Goal: Check status: Check status

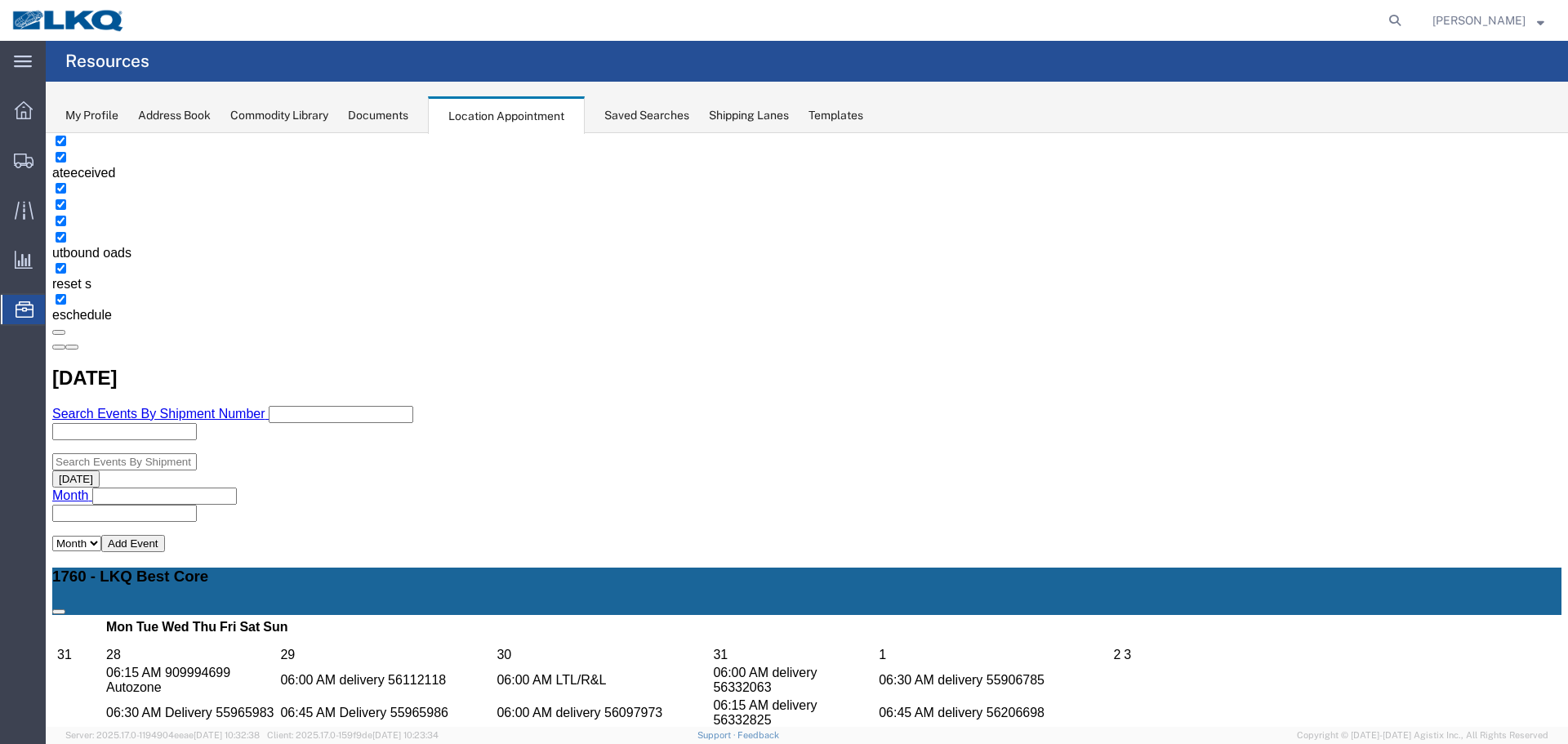
scroll to position [408, 0]
copy h3 "56522430"
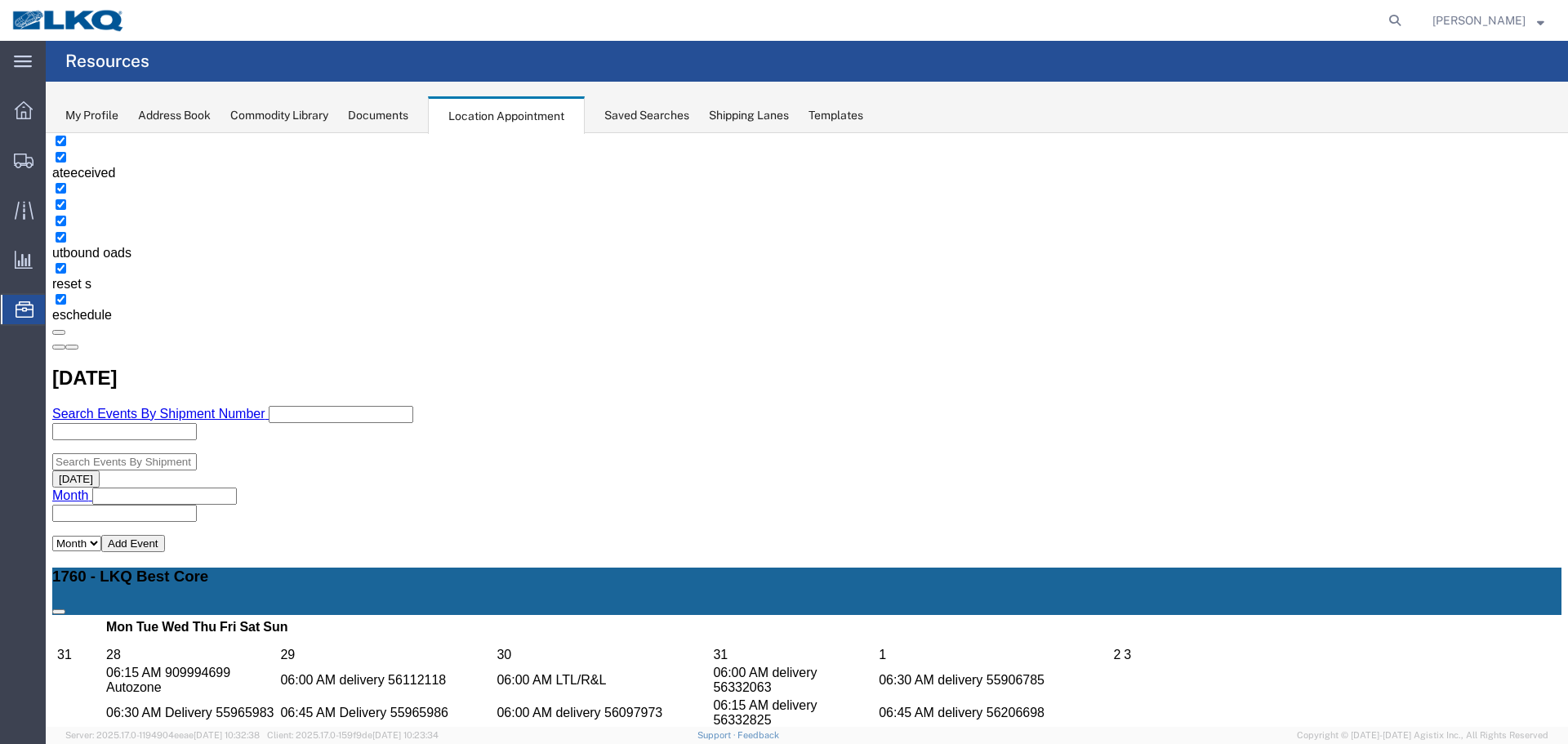
copy h3 "56537098"
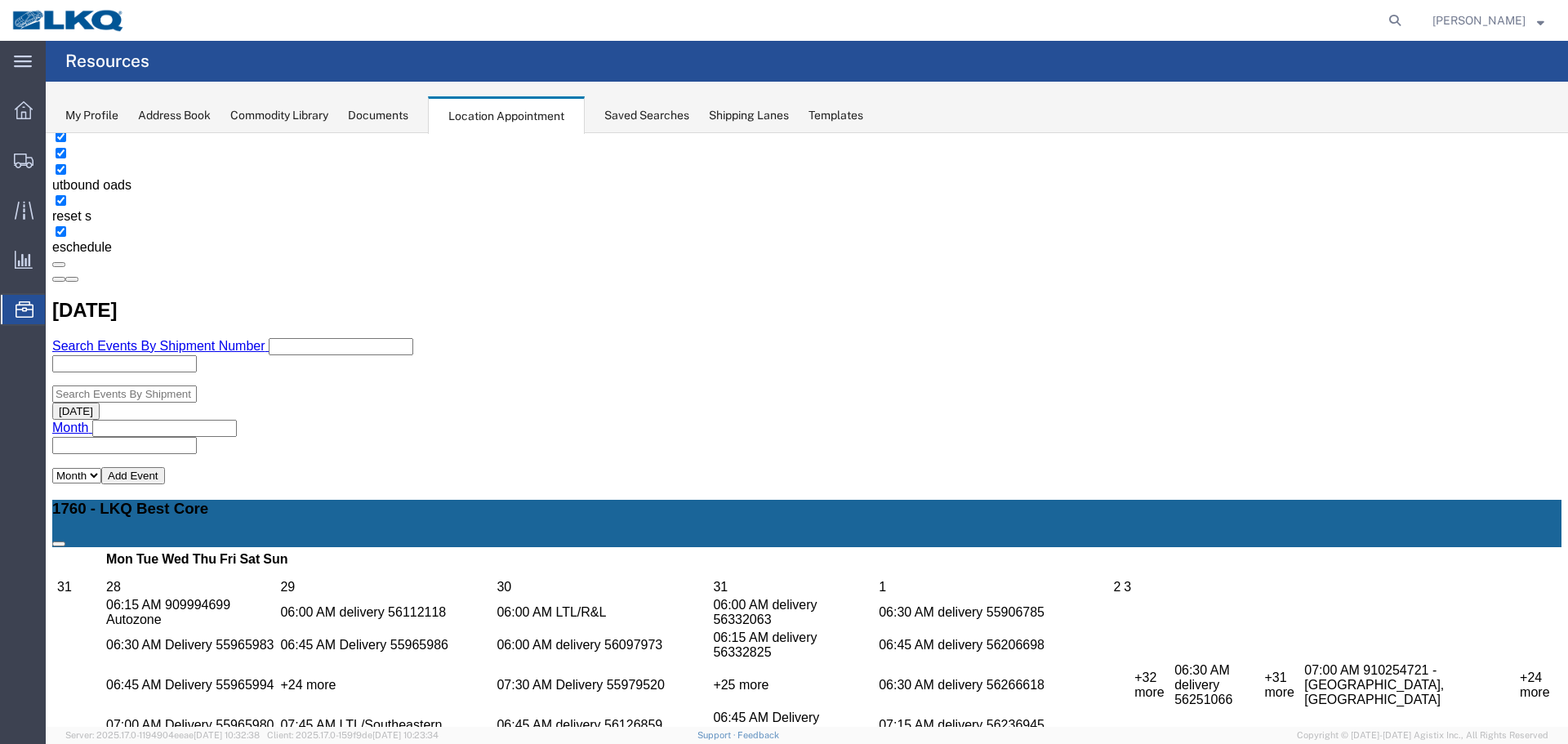
scroll to position [561, 0]
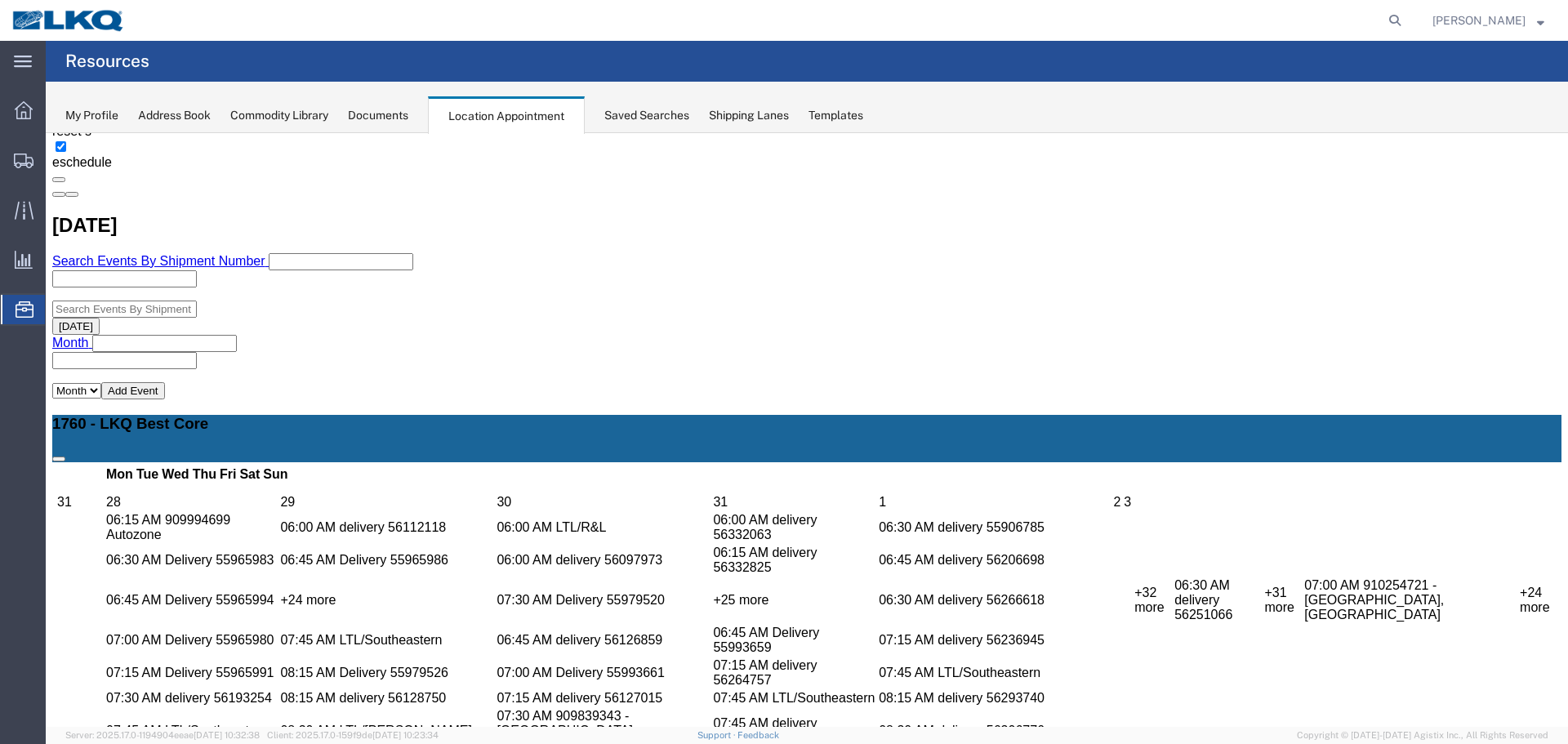
copy h3 "56537098"
select select "1"
select select "80"
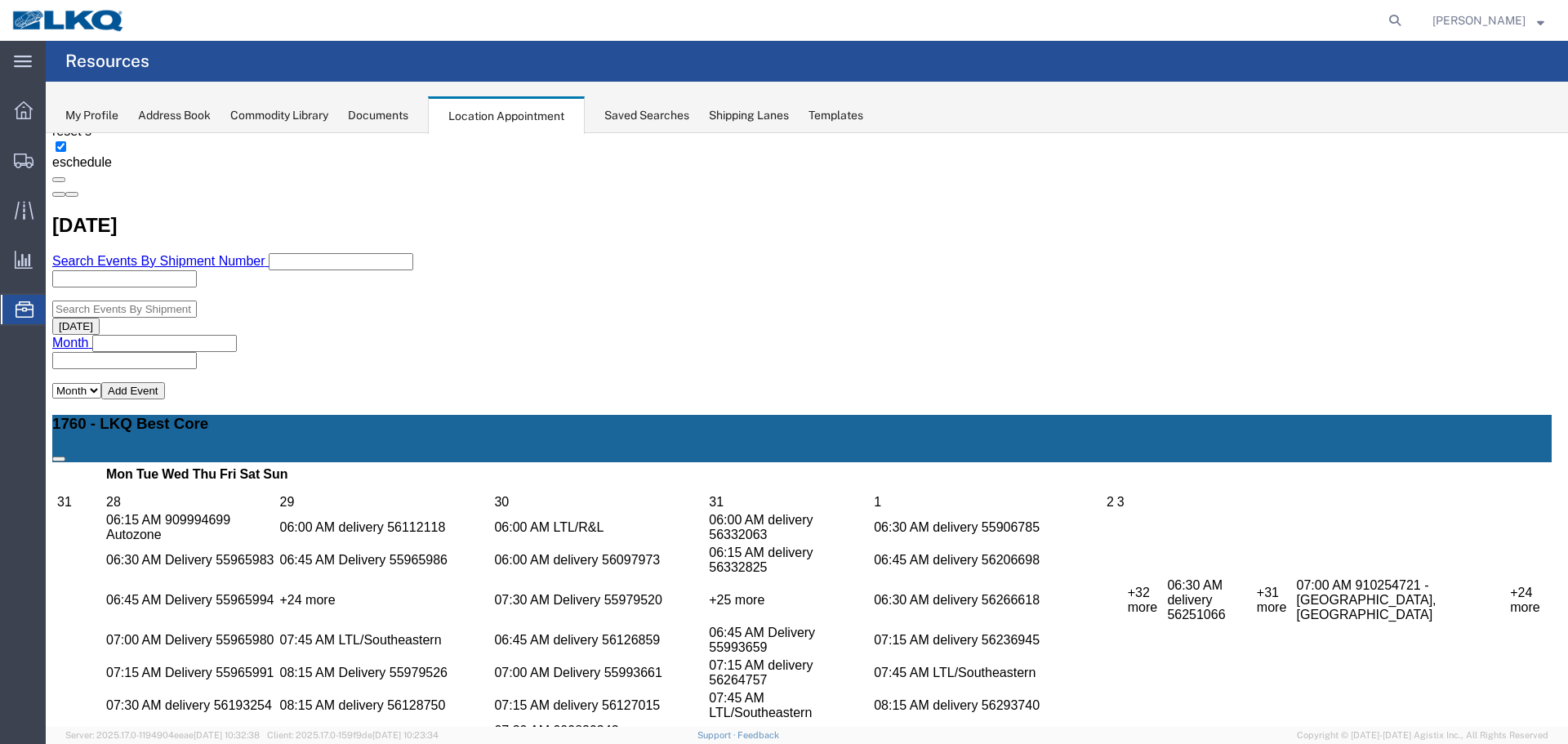
scroll to position [0, 0]
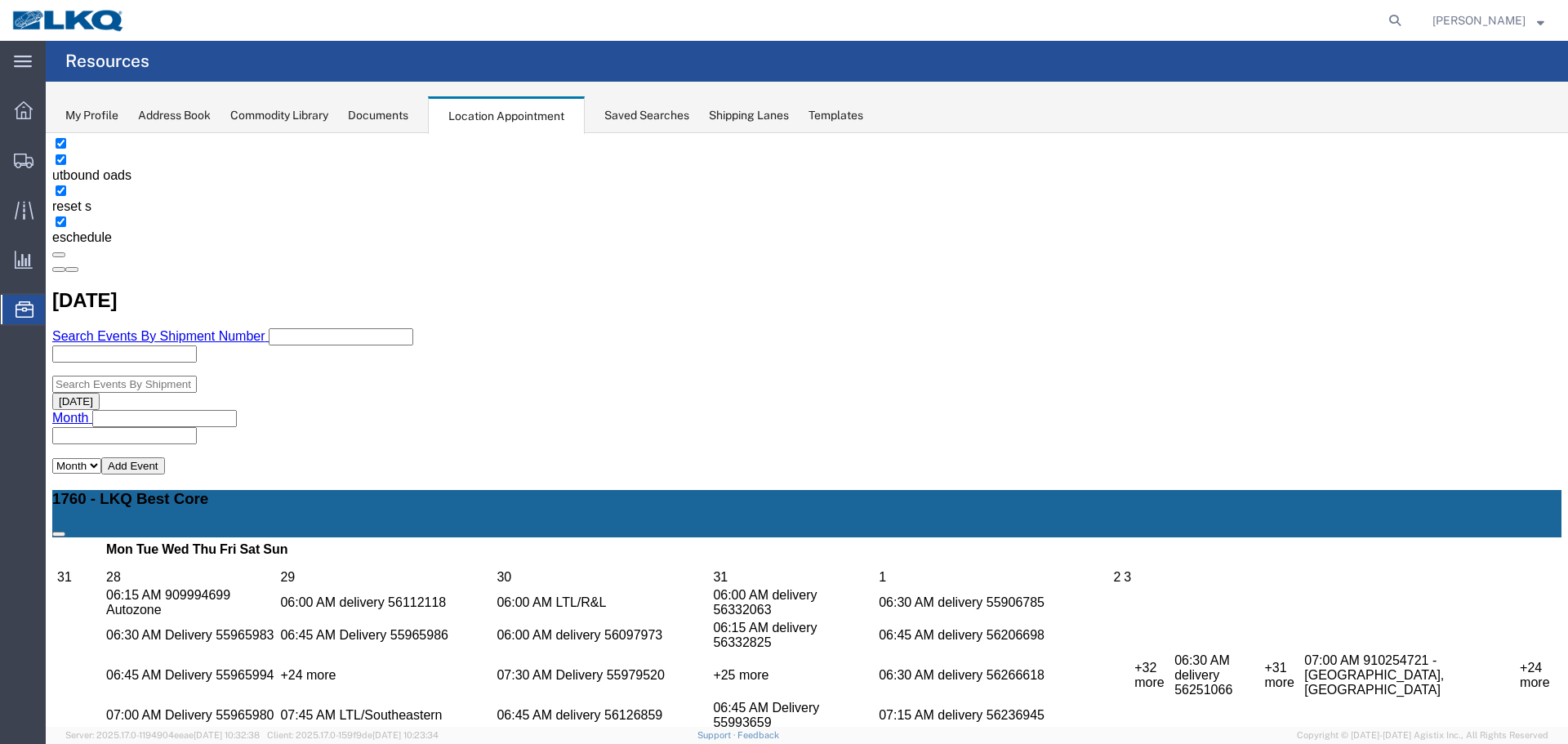
scroll to position [490, 0]
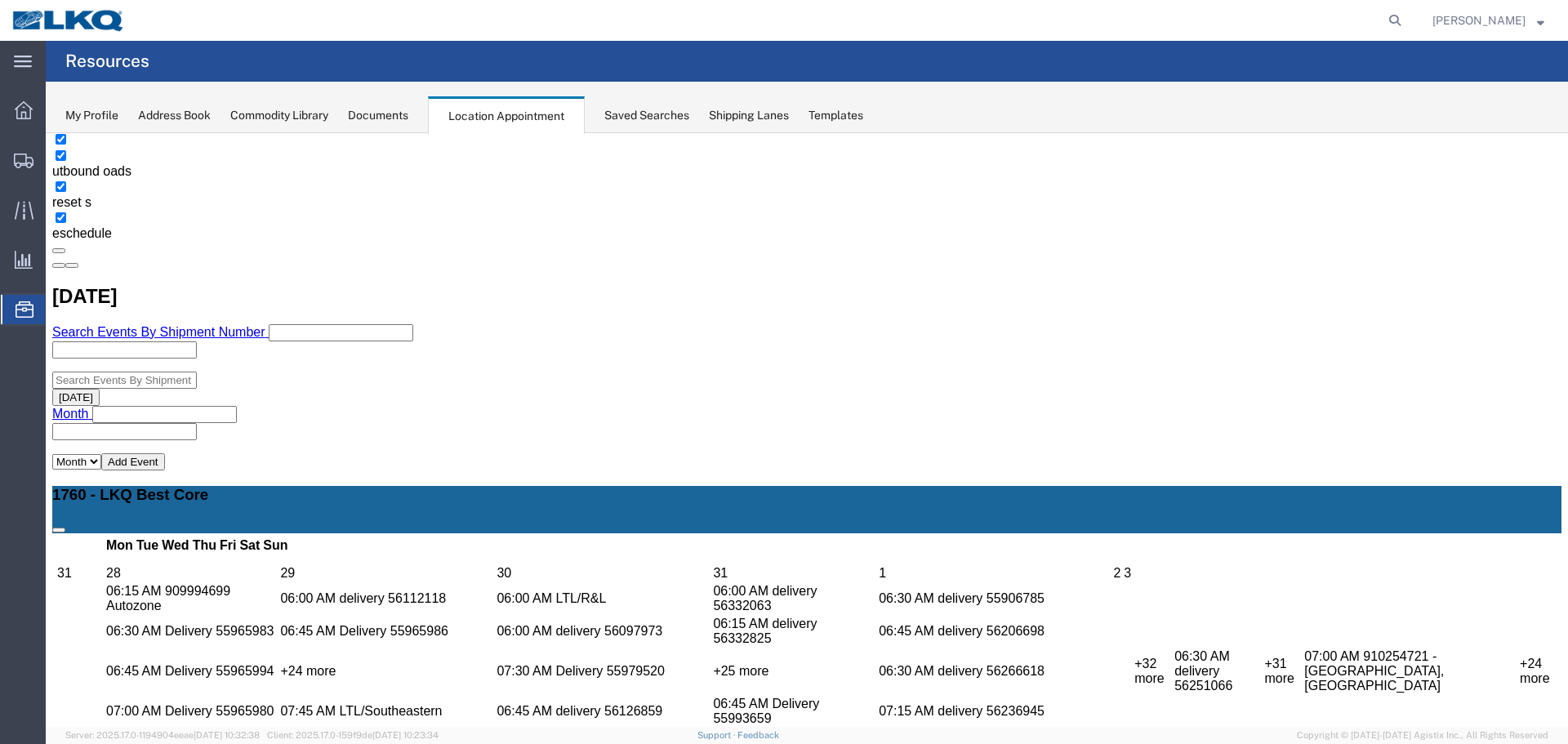
copy h3 "56540564"
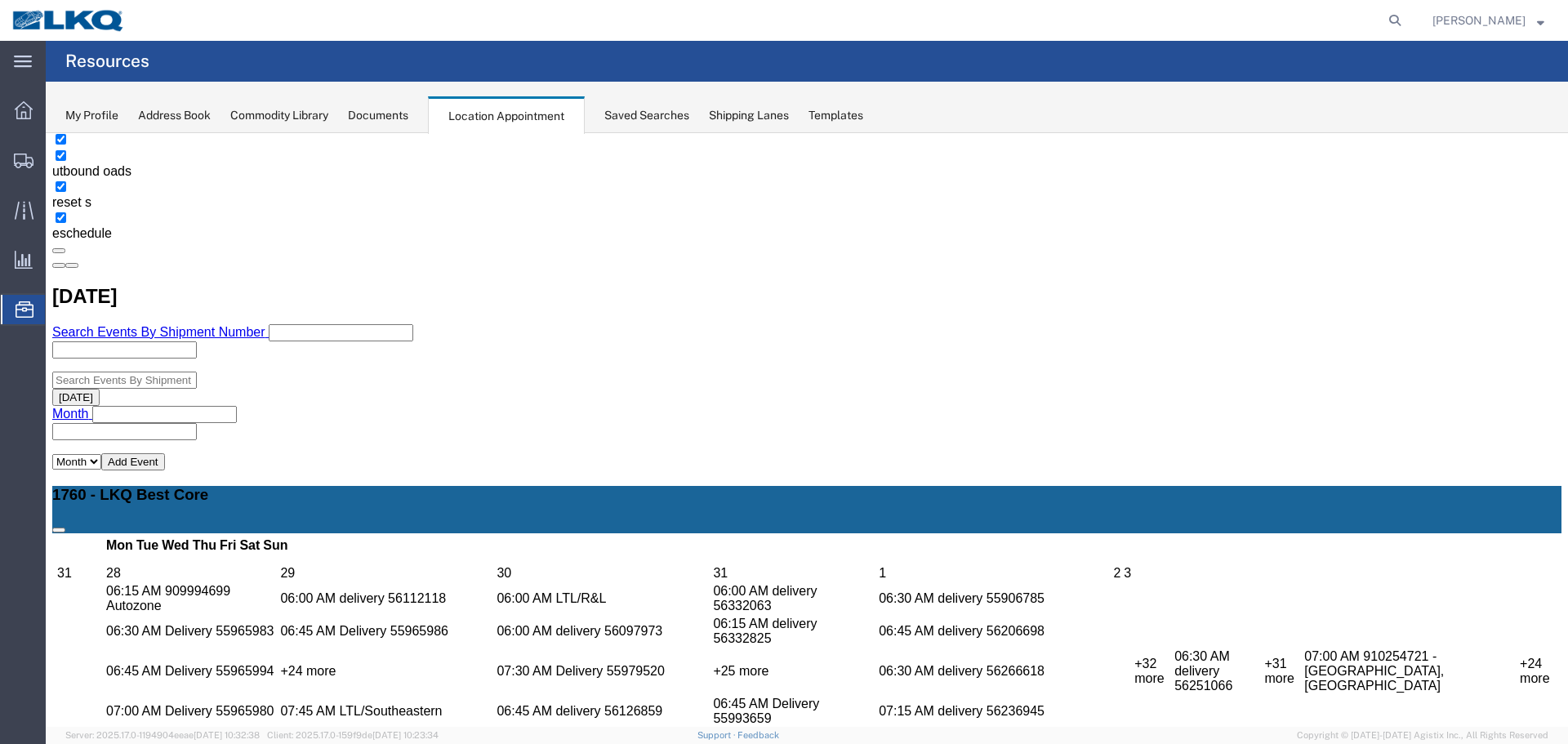
copy h3 "56552976"
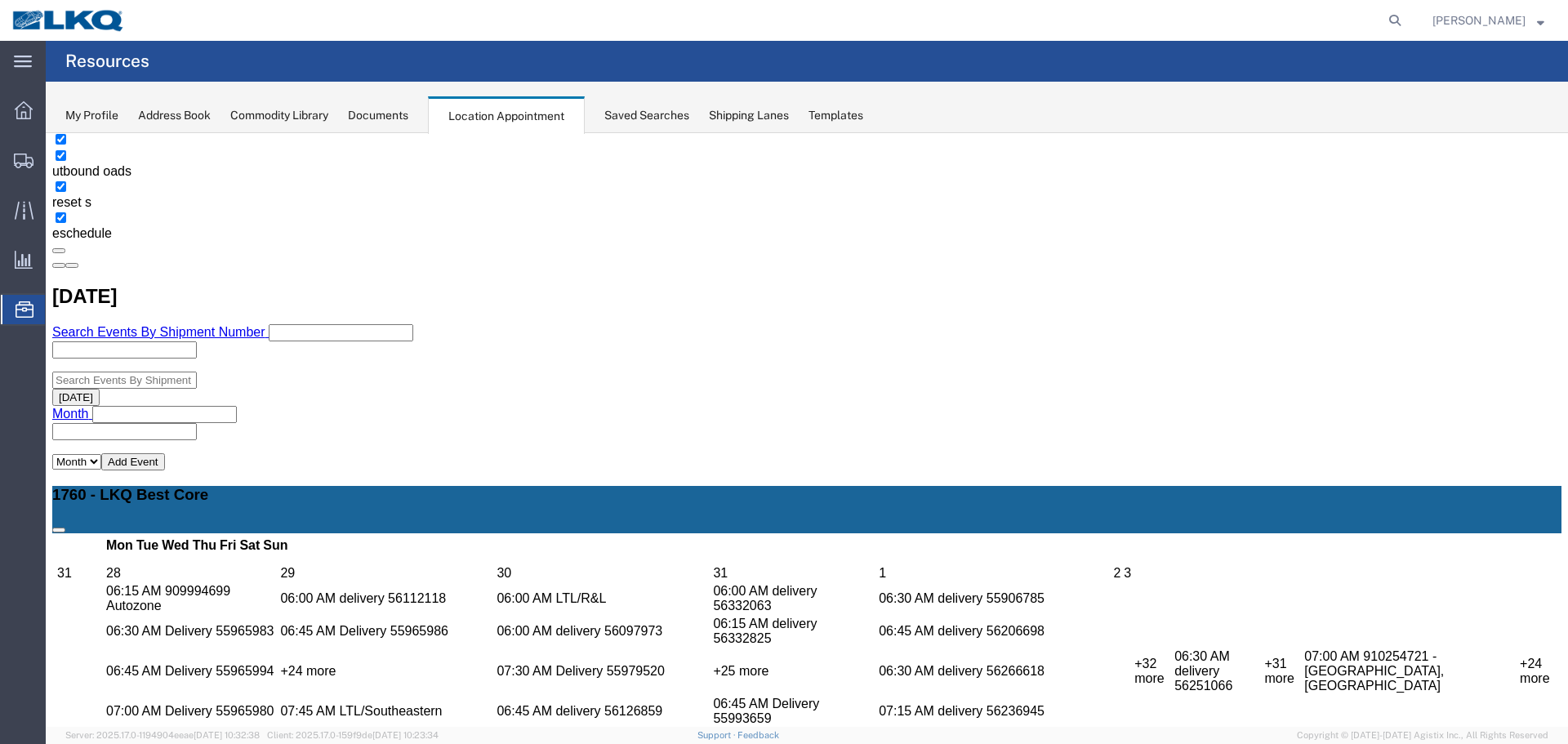
copy h3 "56554241"
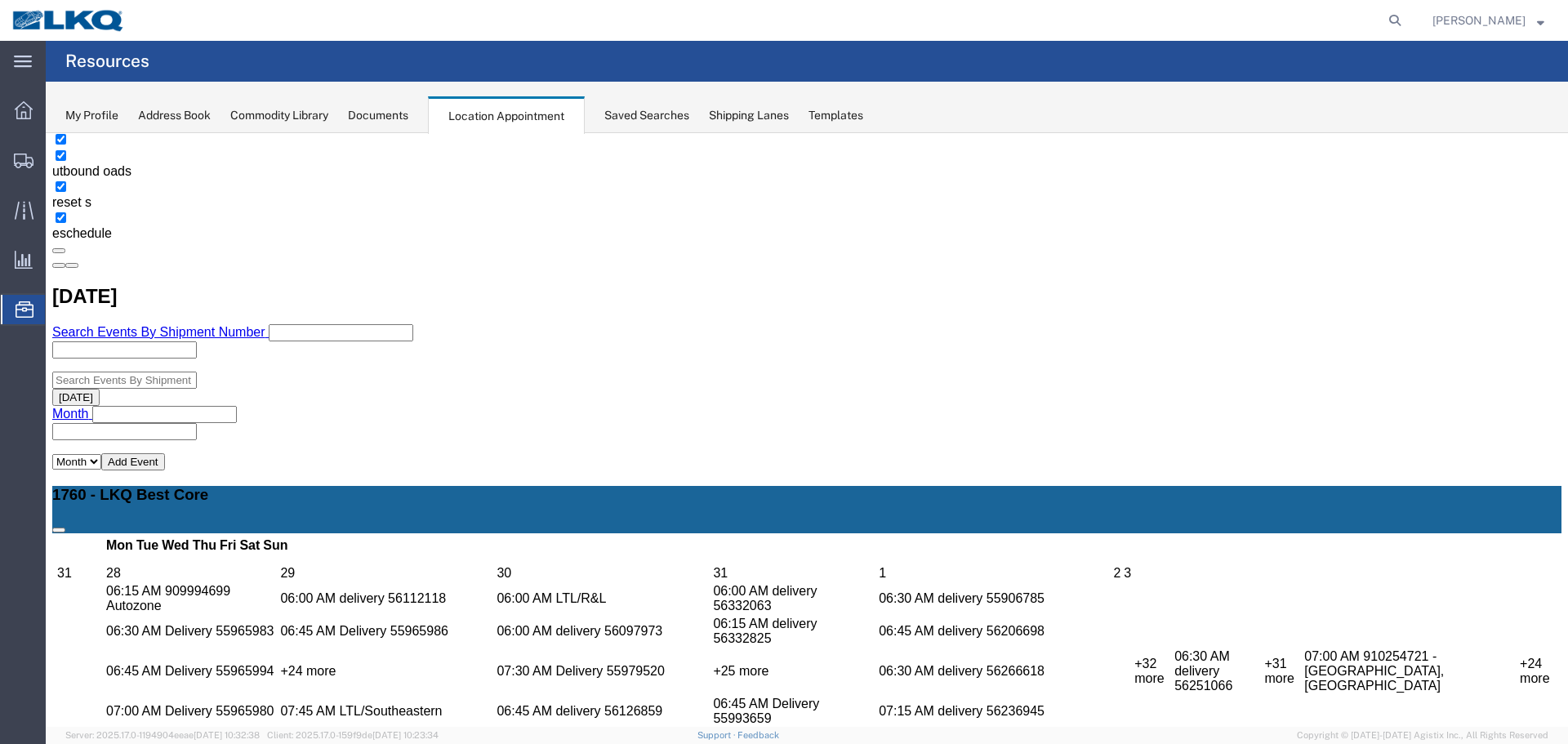
copy h3 "56526037"
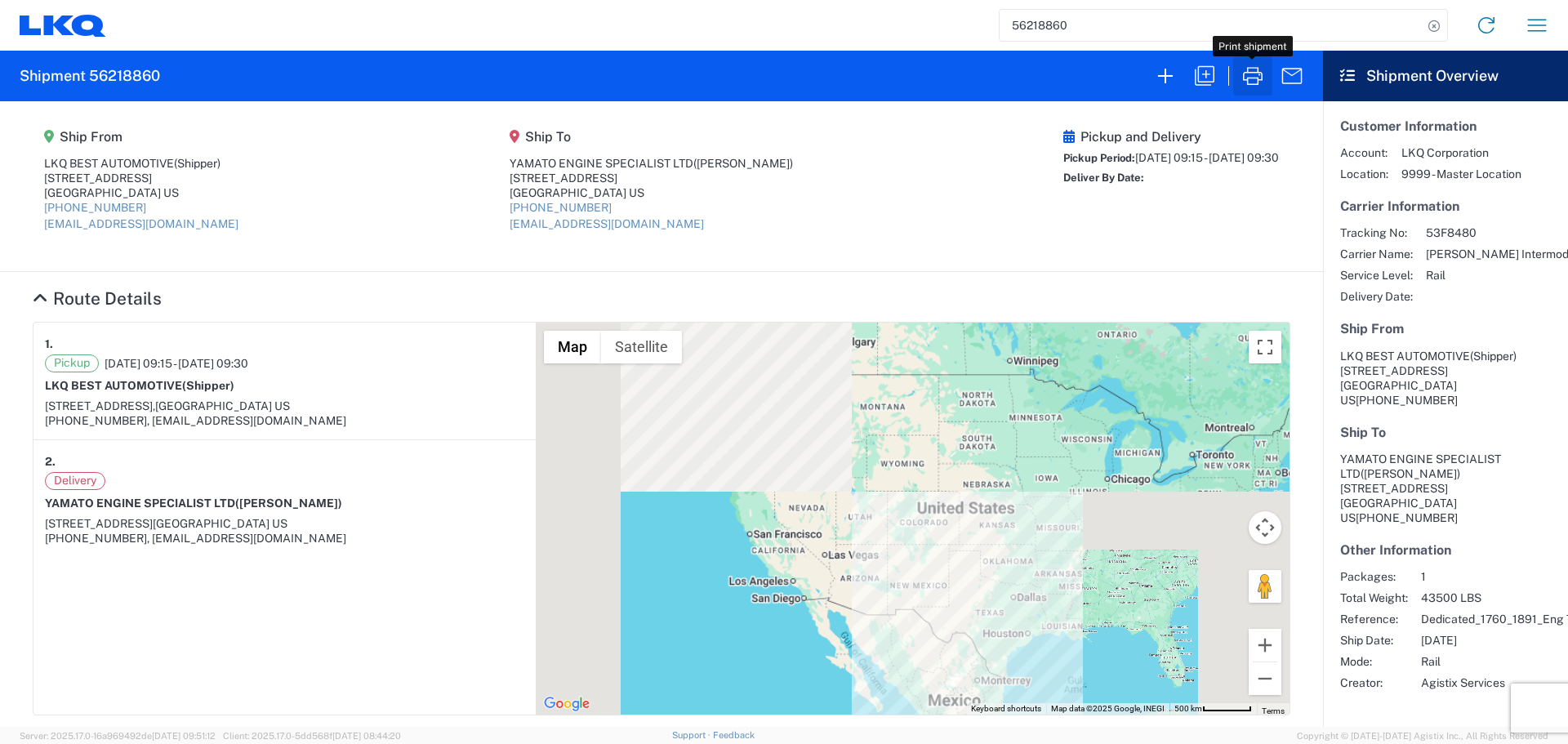
click at [1257, 76] on icon "button" at bounding box center [1253, 76] width 26 height 26
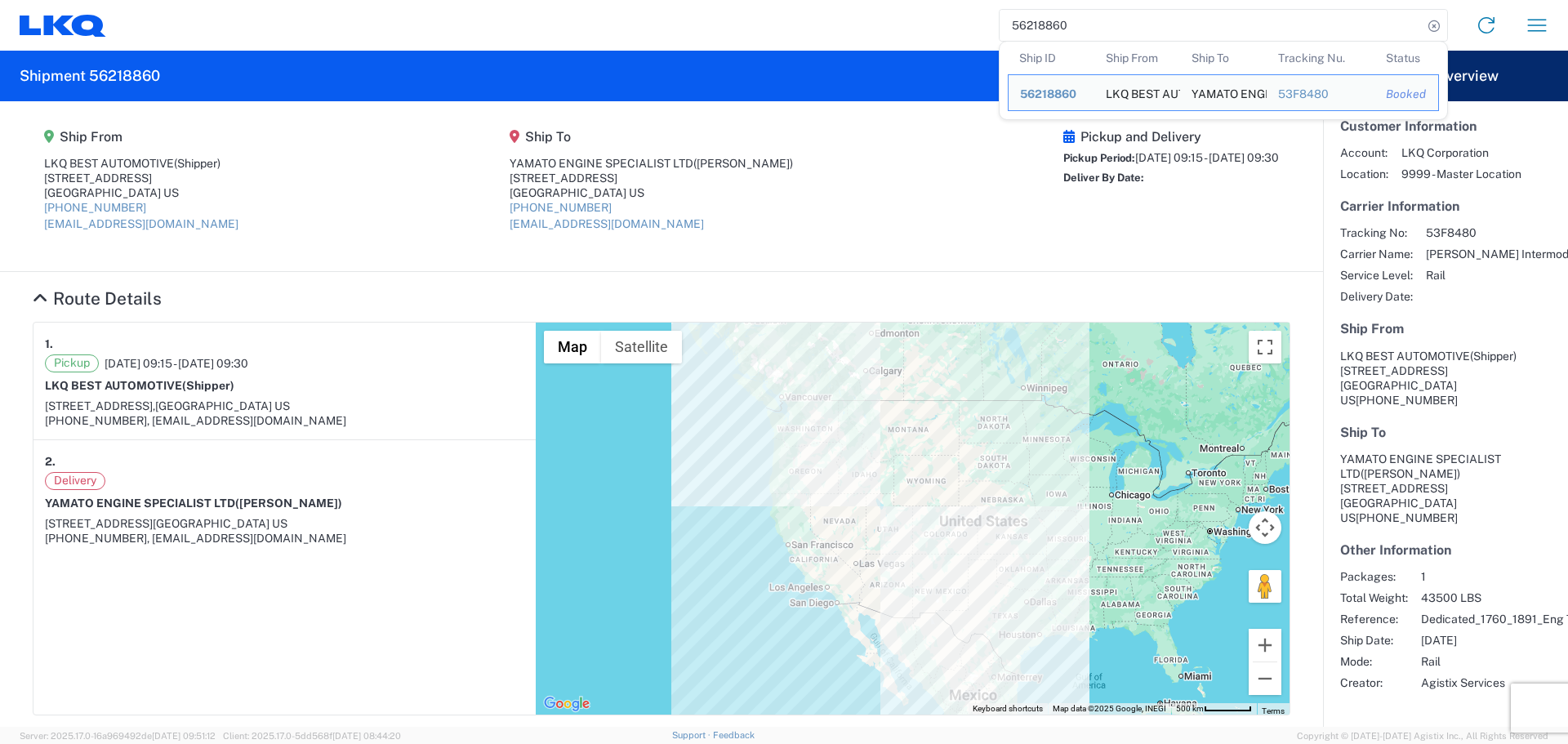
click at [1029, 23] on input "56218860" at bounding box center [1211, 25] width 423 height 31
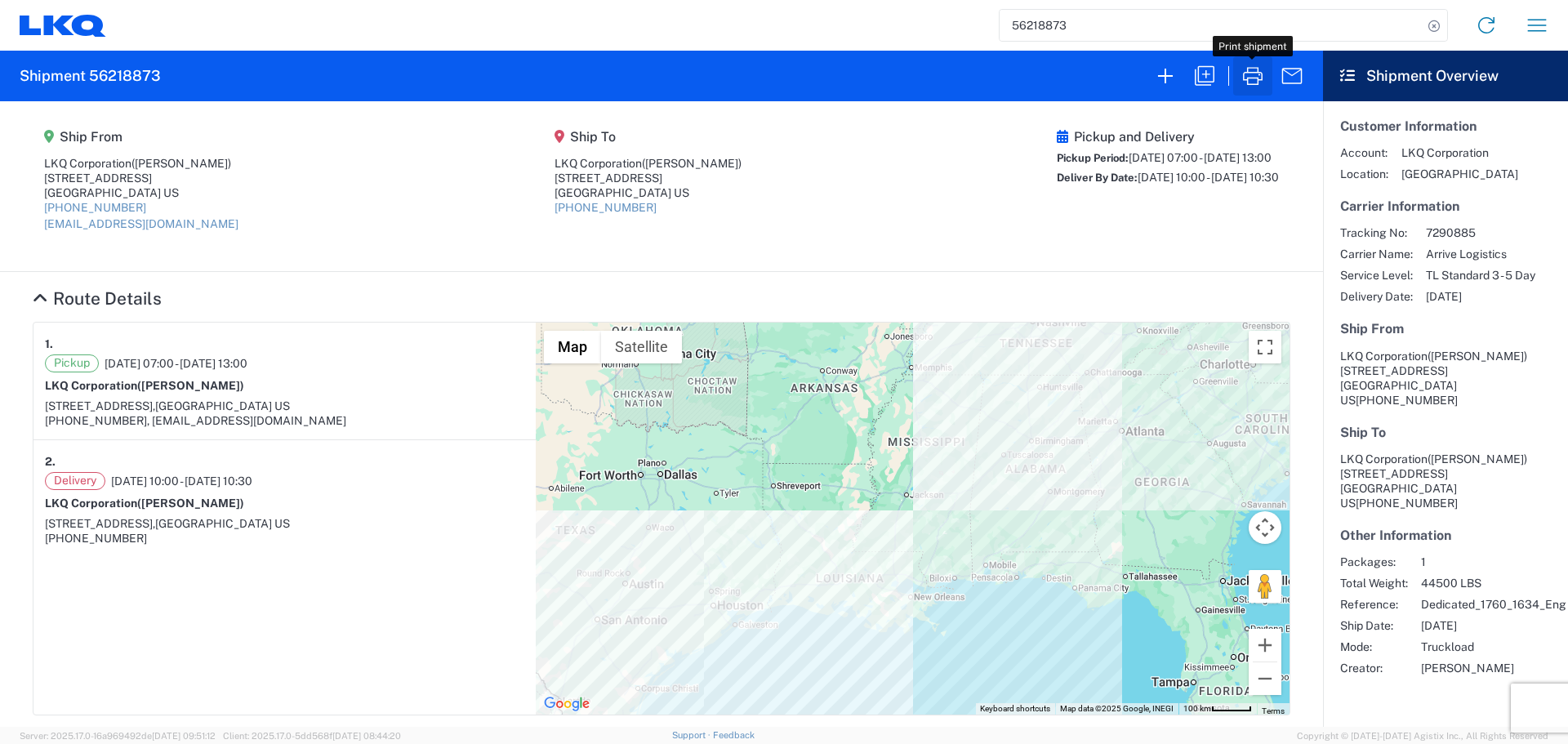
click at [1252, 73] on icon "button" at bounding box center [1253, 76] width 20 height 18
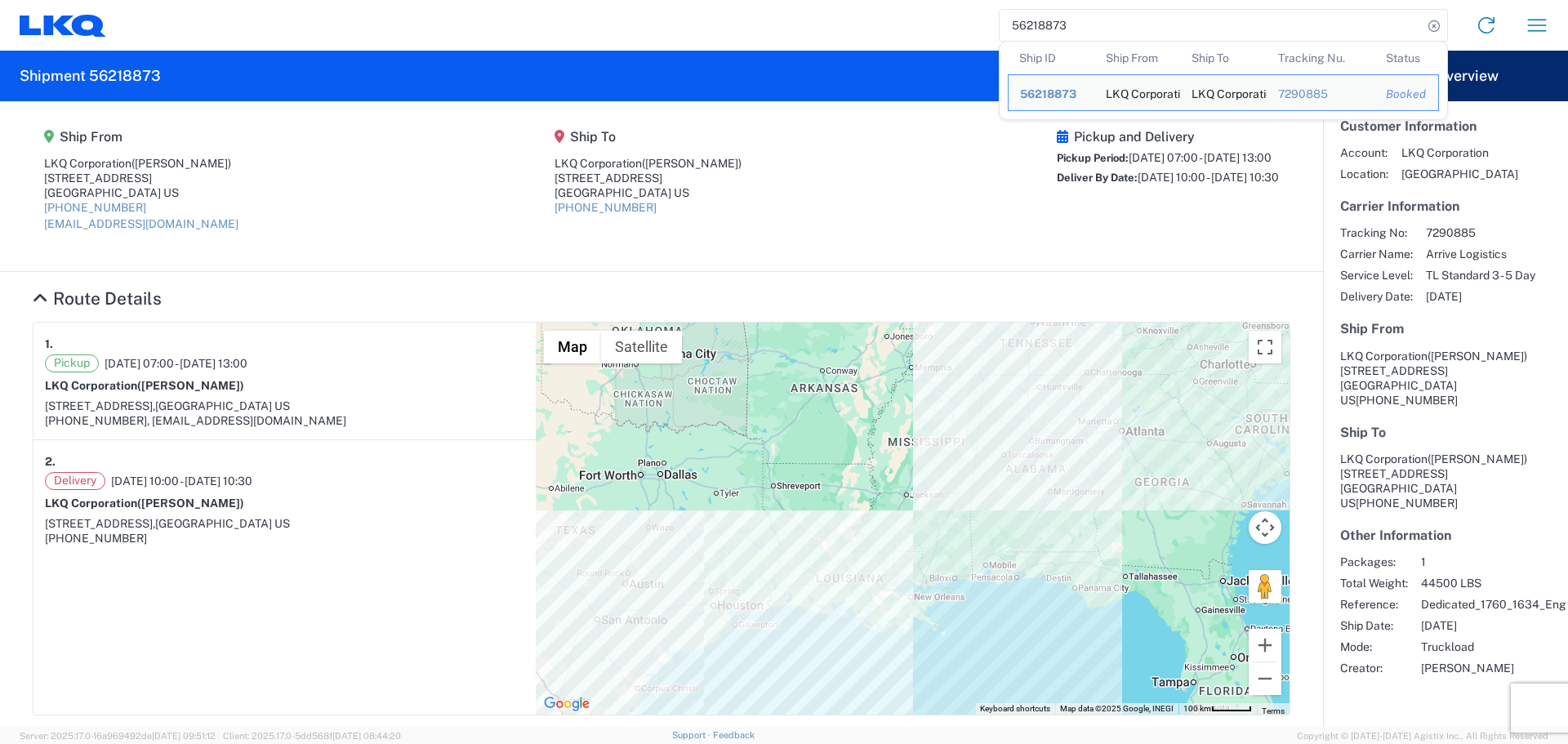
click at [1033, 39] on input "56218873" at bounding box center [1211, 25] width 423 height 31
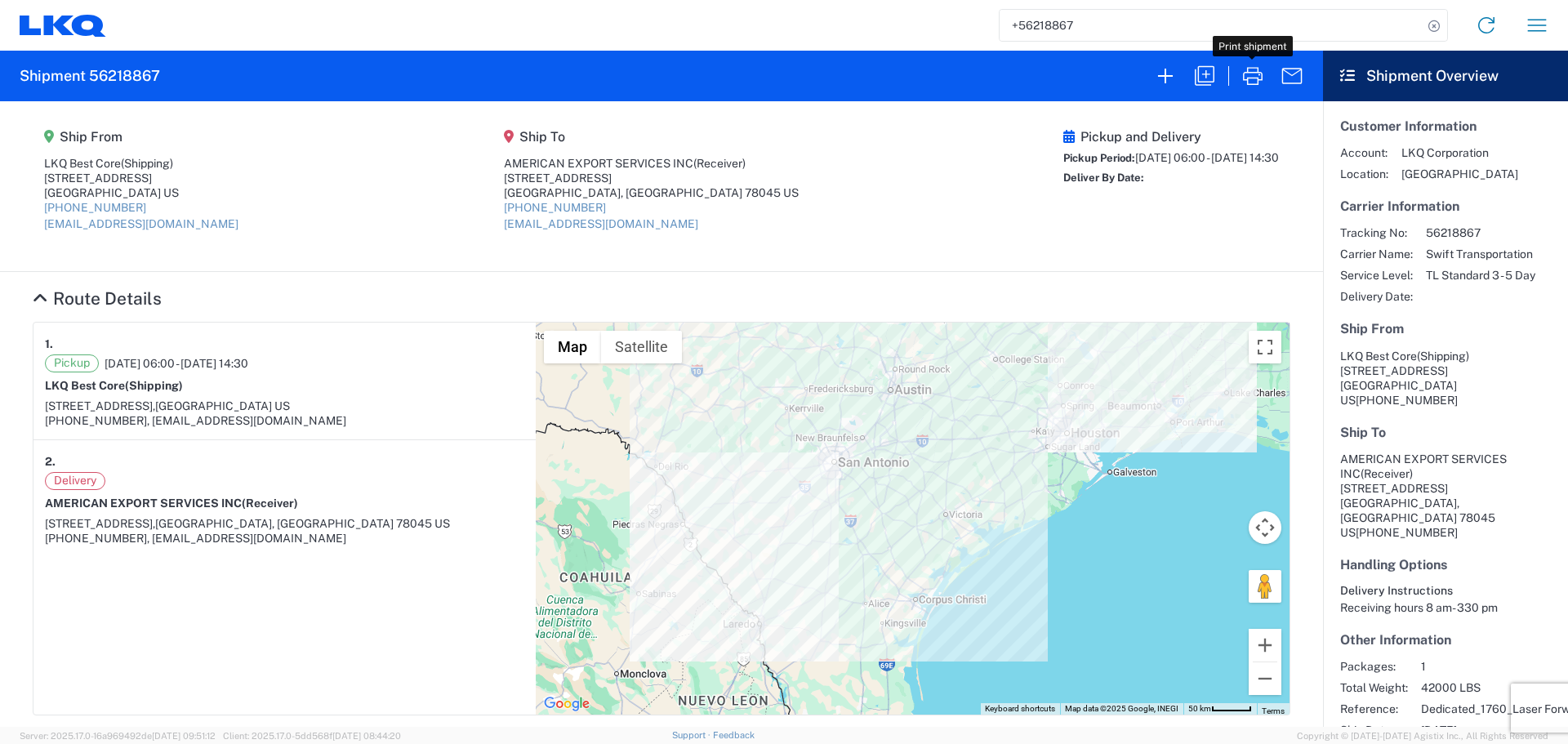
drag, startPoint x: 1253, startPoint y: 82, endPoint x: 1231, endPoint y: 117, distance: 41.3
click at [1253, 82] on icon "button" at bounding box center [1253, 76] width 26 height 26
click at [1021, 16] on input "+56218867" at bounding box center [1211, 25] width 423 height 31
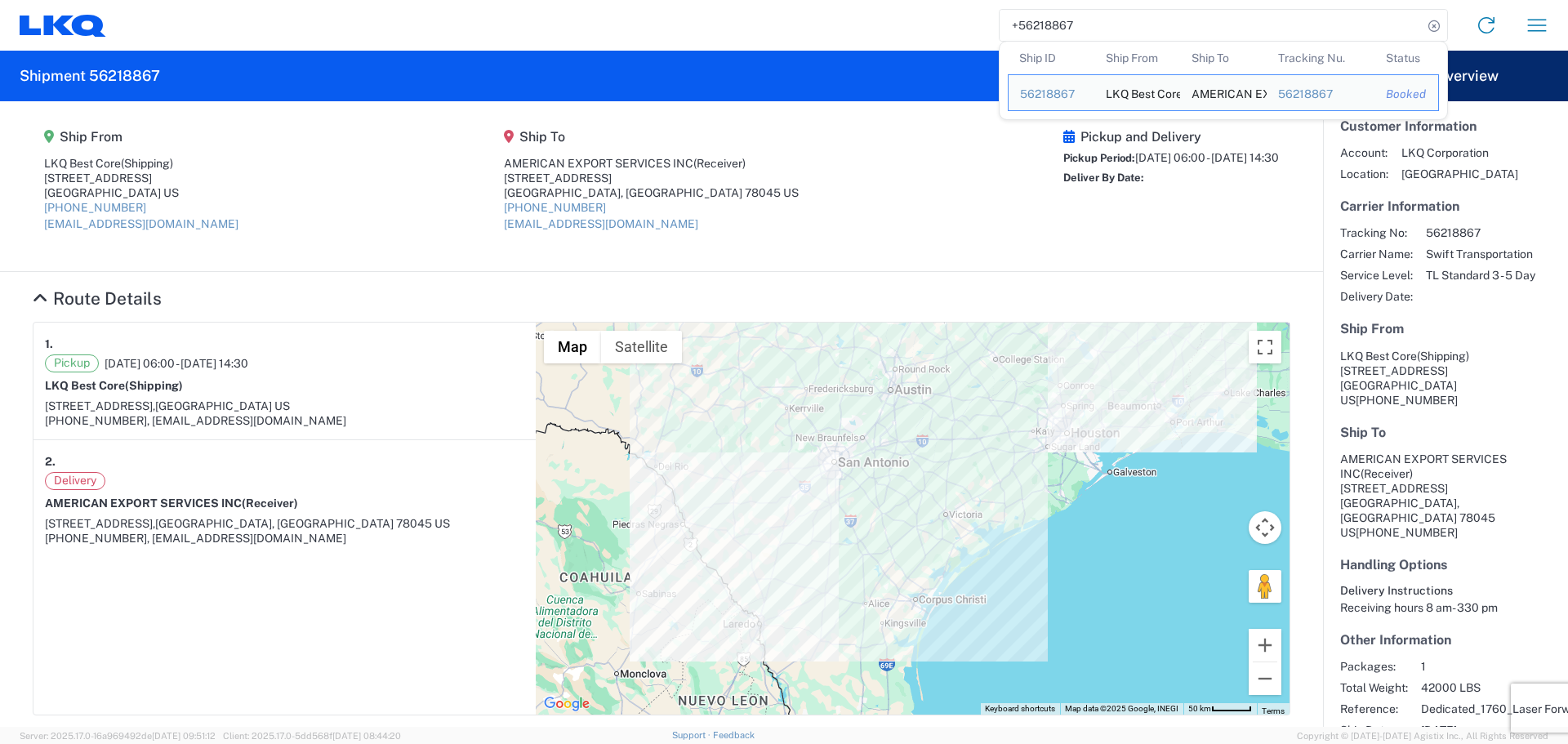
click at [1021, 16] on input "+56218867" at bounding box center [1211, 25] width 423 height 31
click at [1046, 23] on input "+56218867" at bounding box center [1211, 25] width 423 height 31
paste input "56522430"
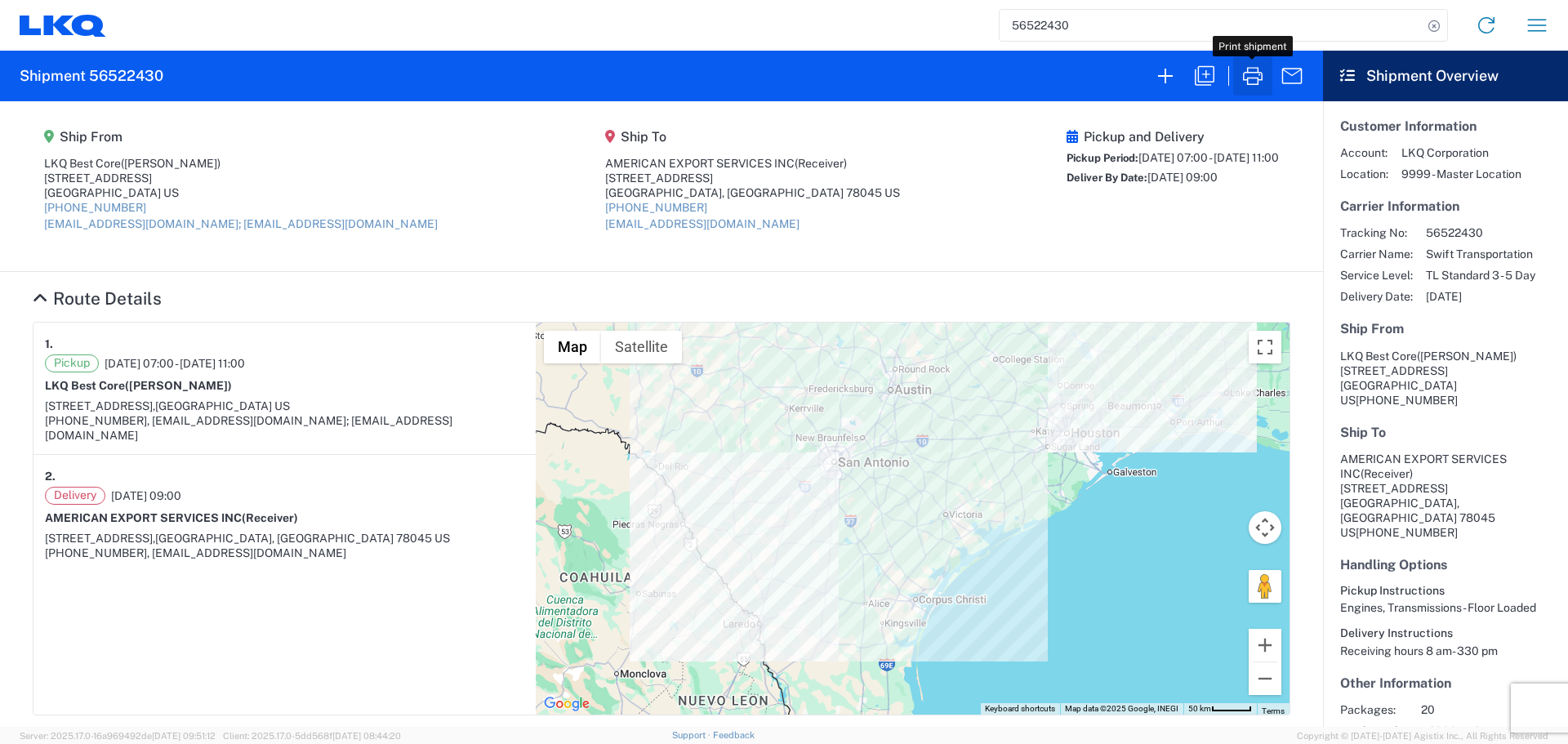
click at [1242, 81] on icon "button" at bounding box center [1253, 76] width 26 height 26
click at [1012, 20] on input "56522430" at bounding box center [1211, 25] width 423 height 31
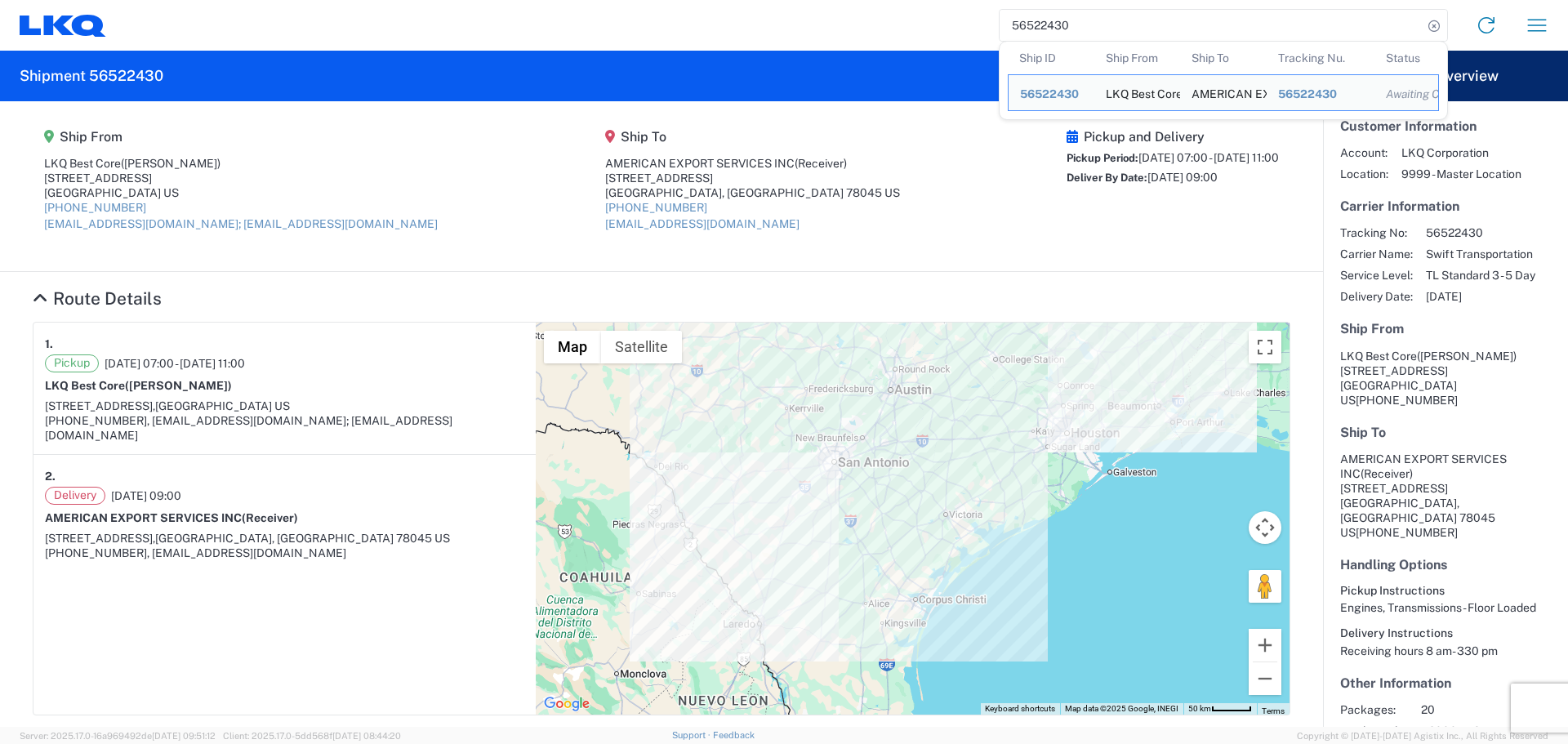
click at [1012, 20] on input "56522430" at bounding box center [1211, 25] width 423 height 31
paste input "37098"
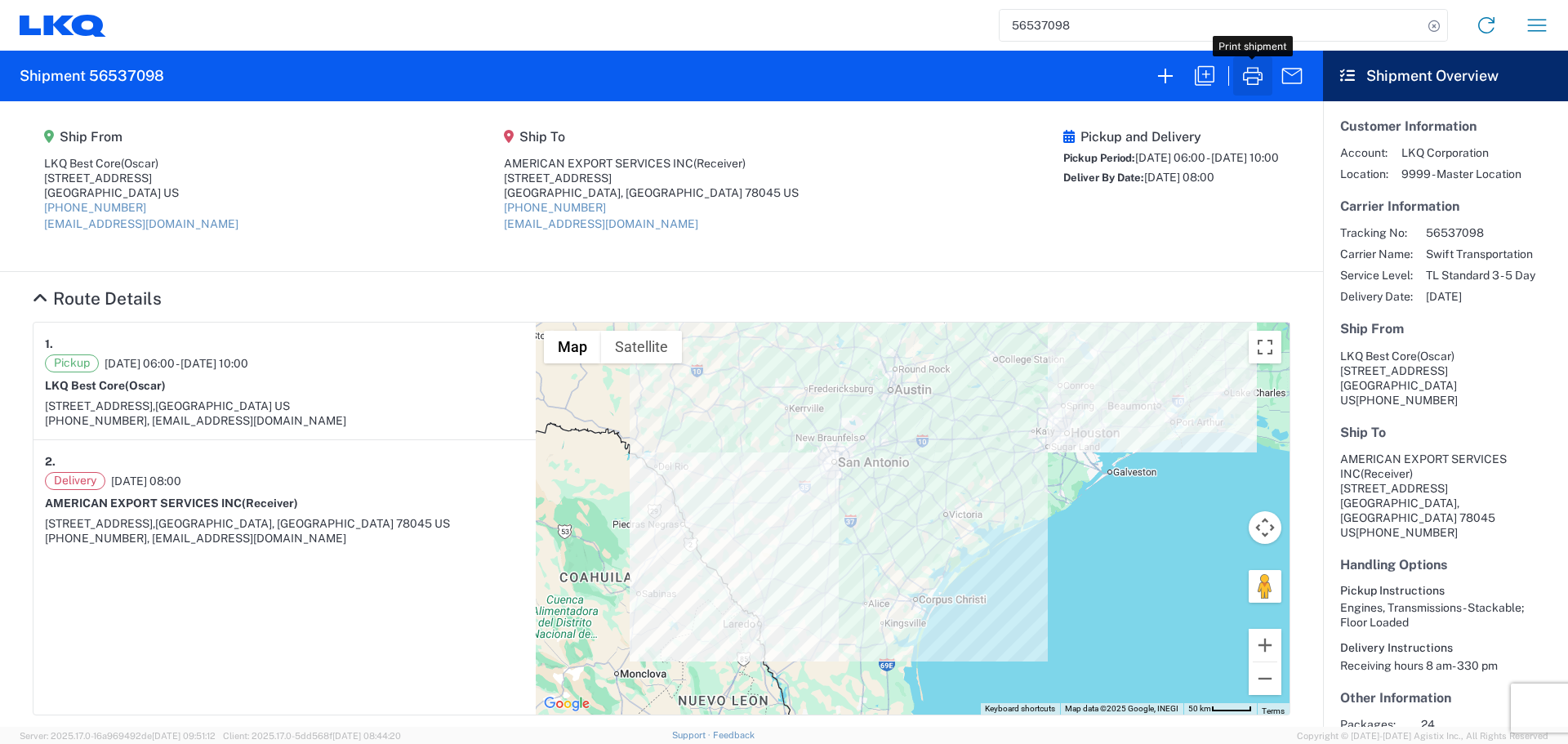
click at [1270, 86] on button "button" at bounding box center [1253, 76] width 39 height 39
click at [1052, 27] on input "56537098" at bounding box center [1211, 25] width 423 height 31
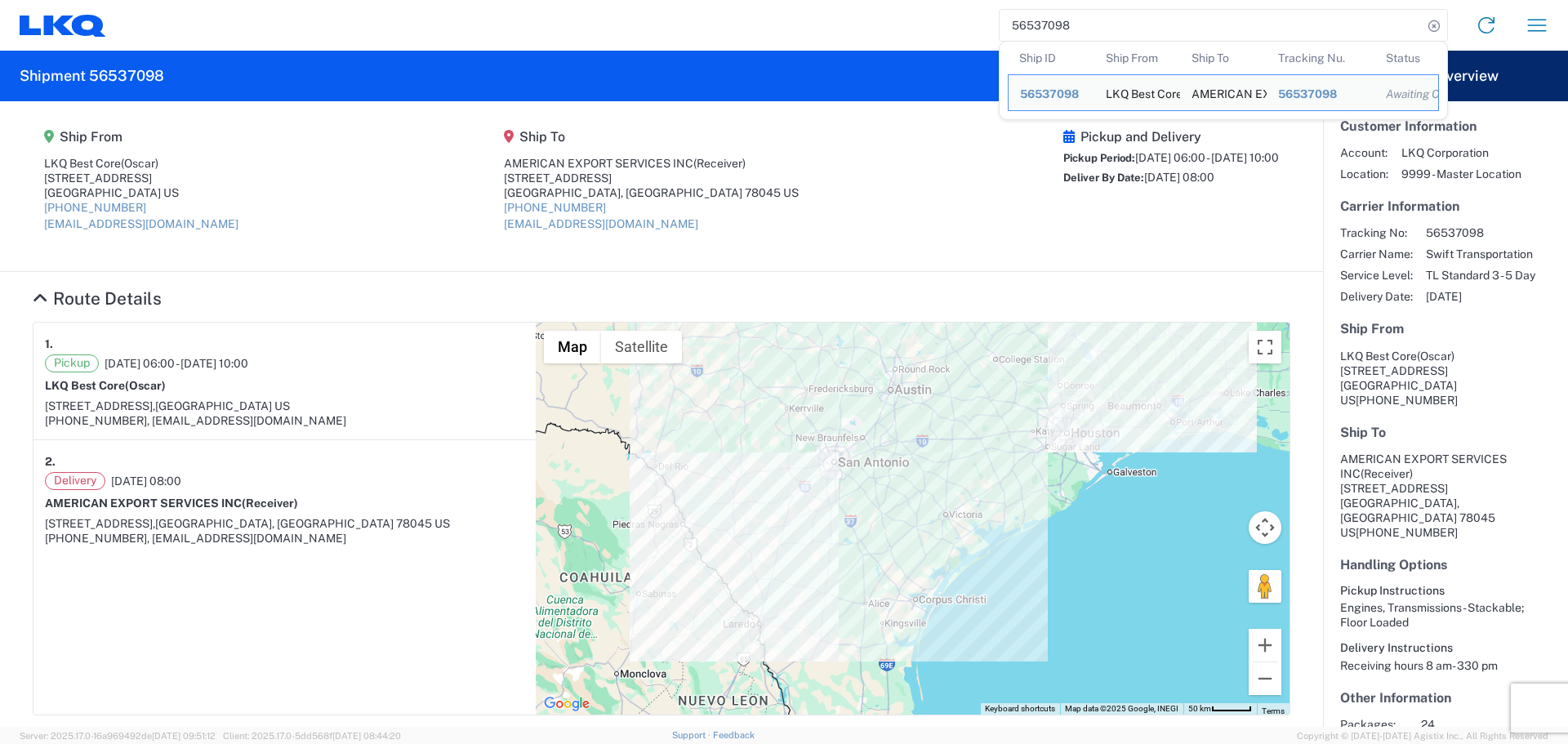
click at [1052, 27] on input "56537098" at bounding box center [1211, 25] width 423 height 31
paste input "40564"
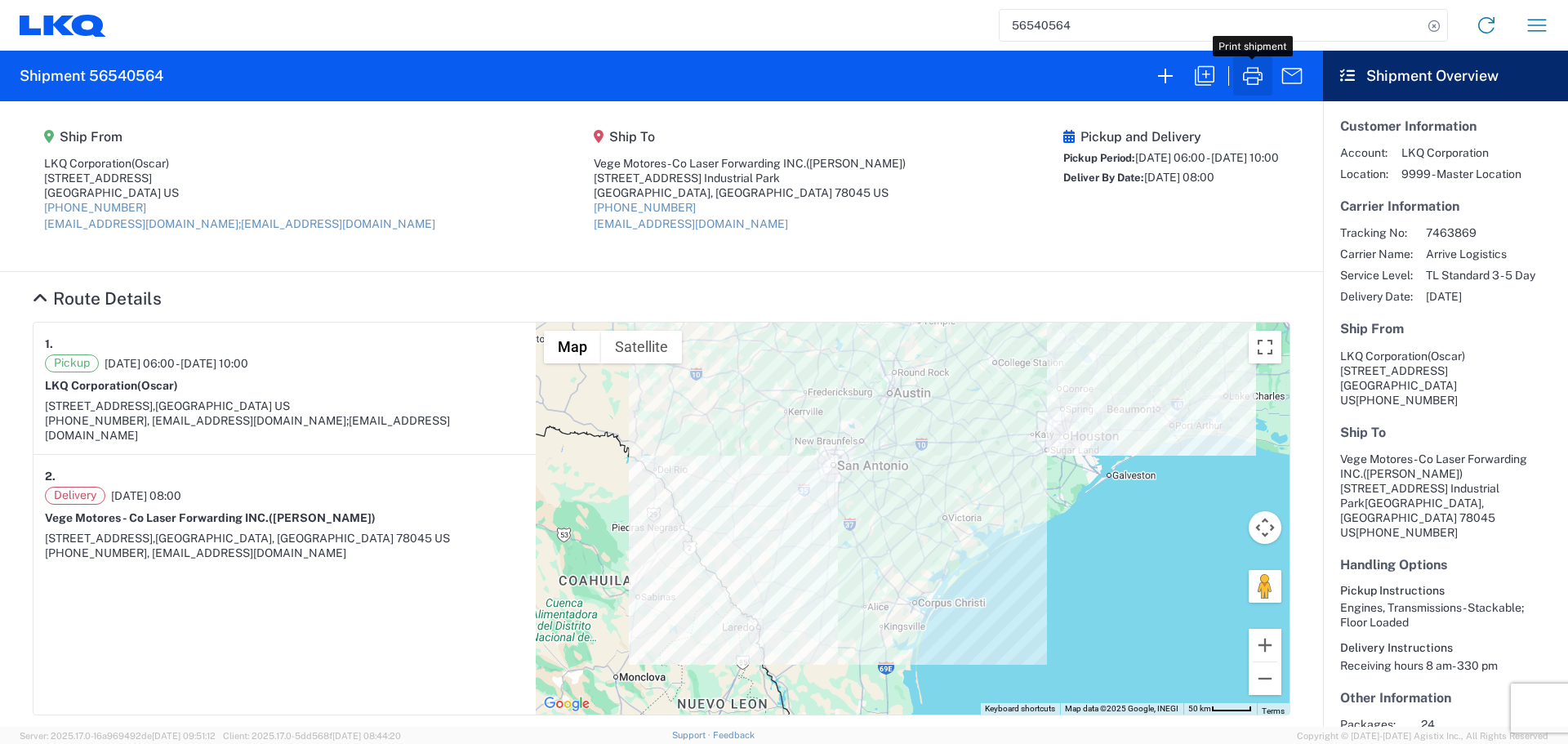
click at [1257, 72] on icon "button" at bounding box center [1253, 76] width 26 height 26
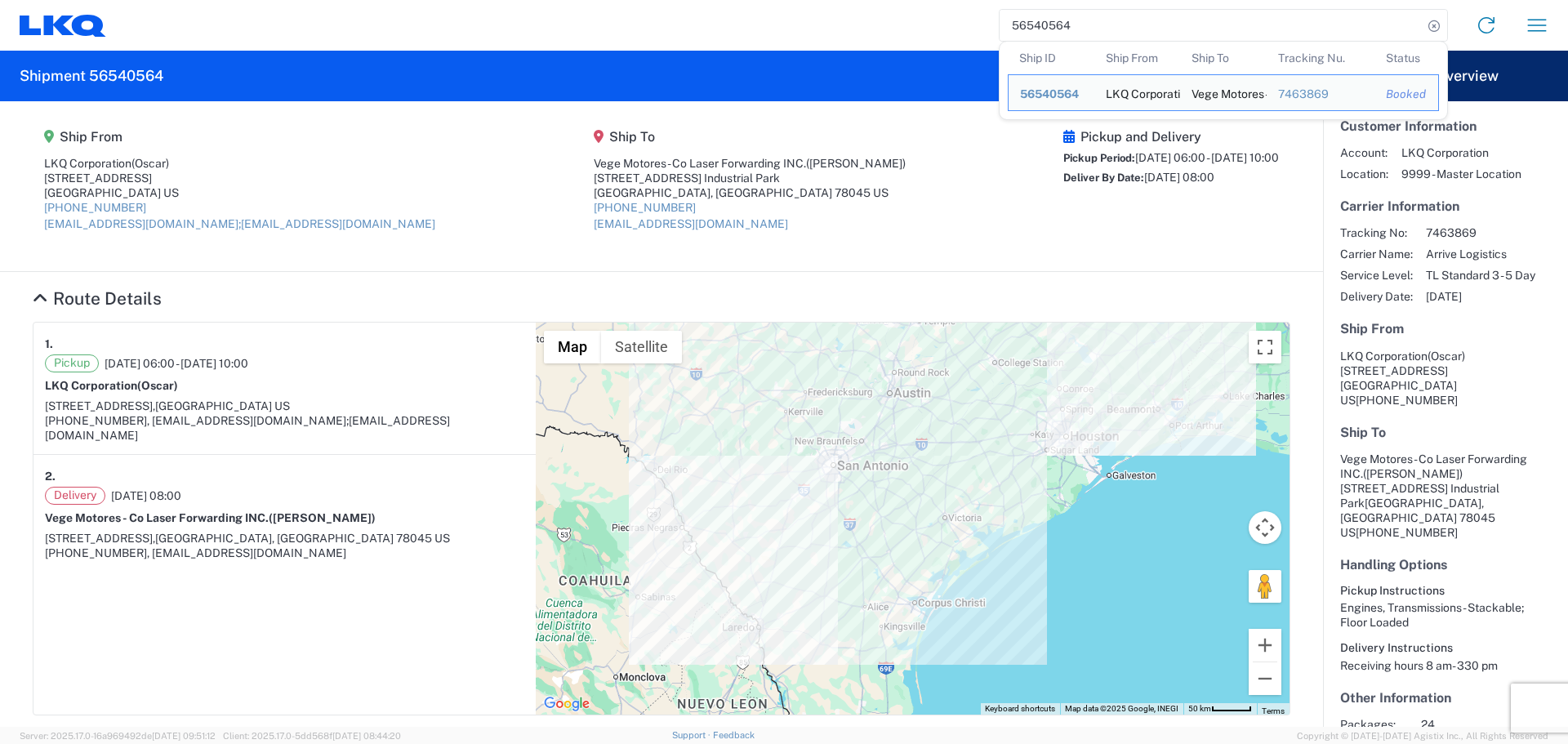
click at [1036, 26] on input "56540564" at bounding box center [1211, 25] width 423 height 31
paste input "52976"
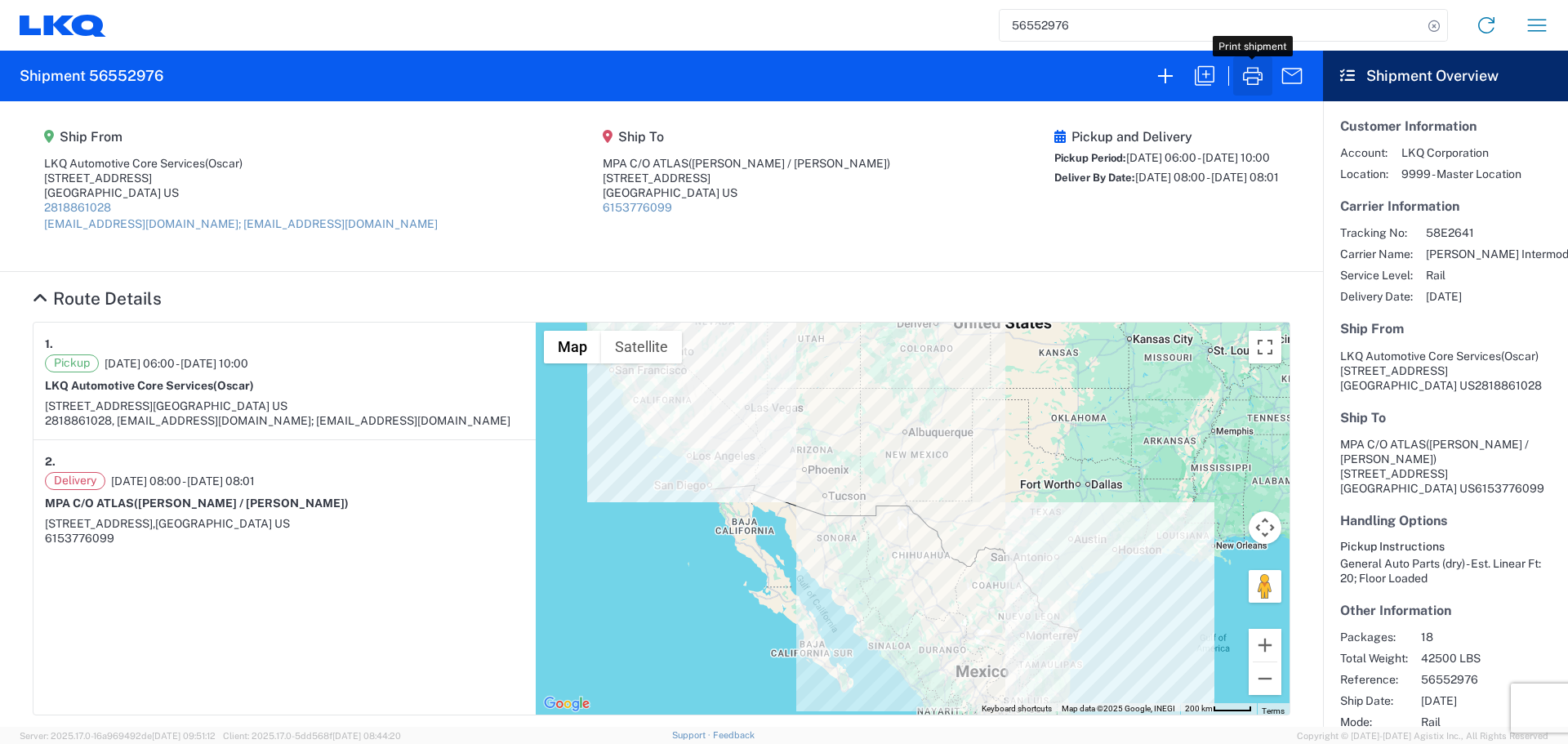
click at [1249, 69] on icon "button" at bounding box center [1253, 76] width 26 height 26
click at [1030, 29] on input "56552976" at bounding box center [1211, 25] width 423 height 31
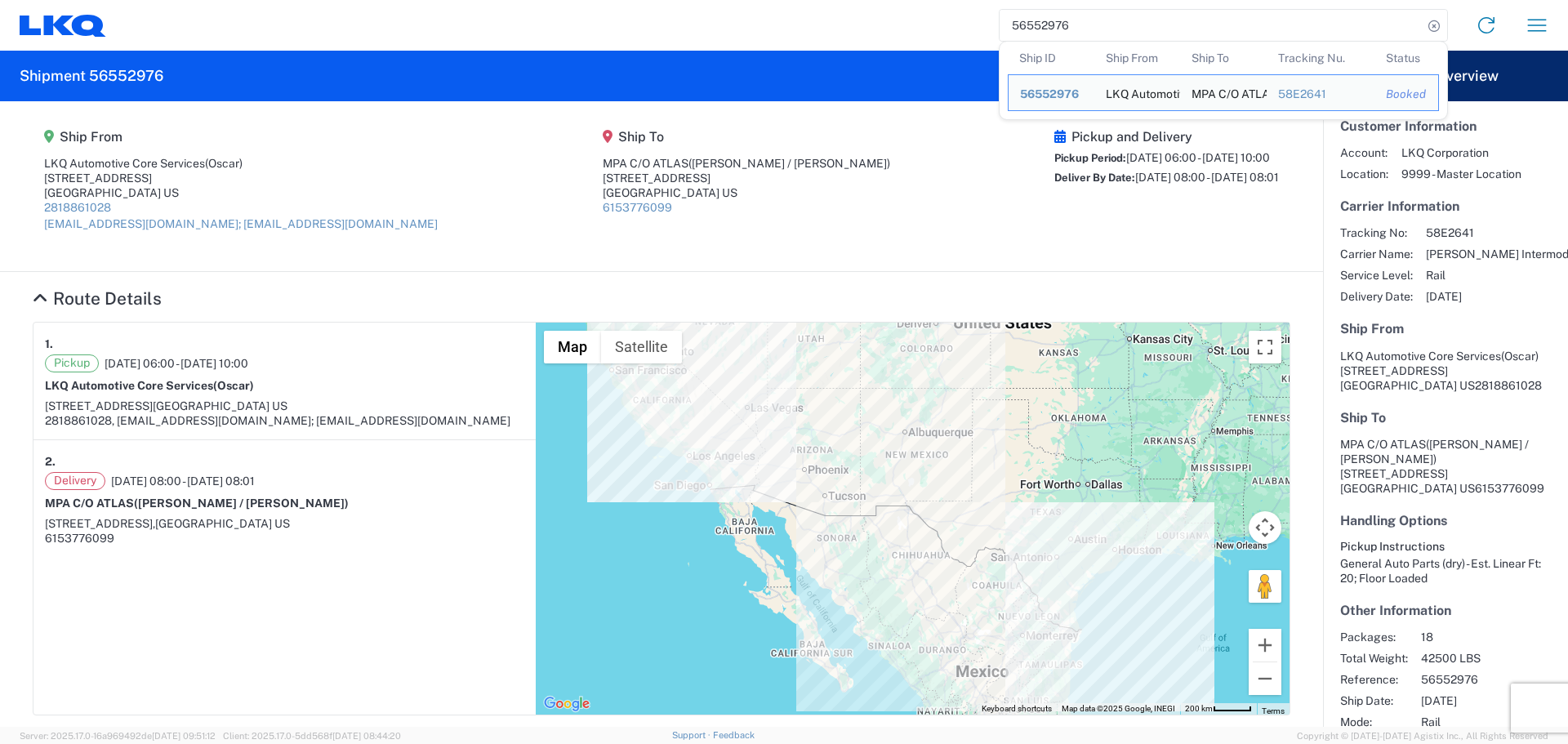
click at [1030, 29] on input "56552976" at bounding box center [1211, 25] width 423 height 31
paste input "4241"
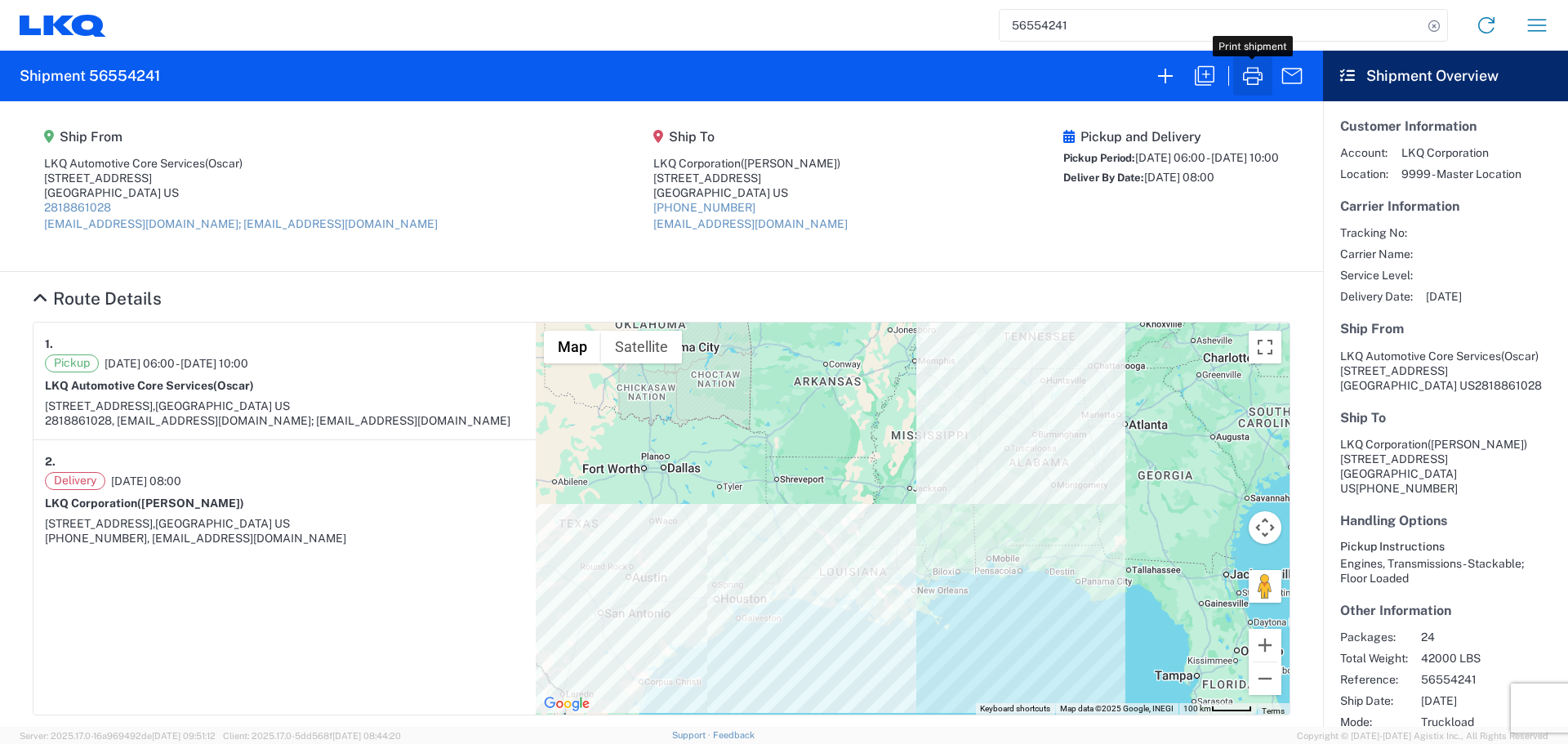
click at [1258, 78] on icon "button" at bounding box center [1253, 76] width 20 height 18
click at [1051, 22] on input "56554241" at bounding box center [1211, 25] width 423 height 31
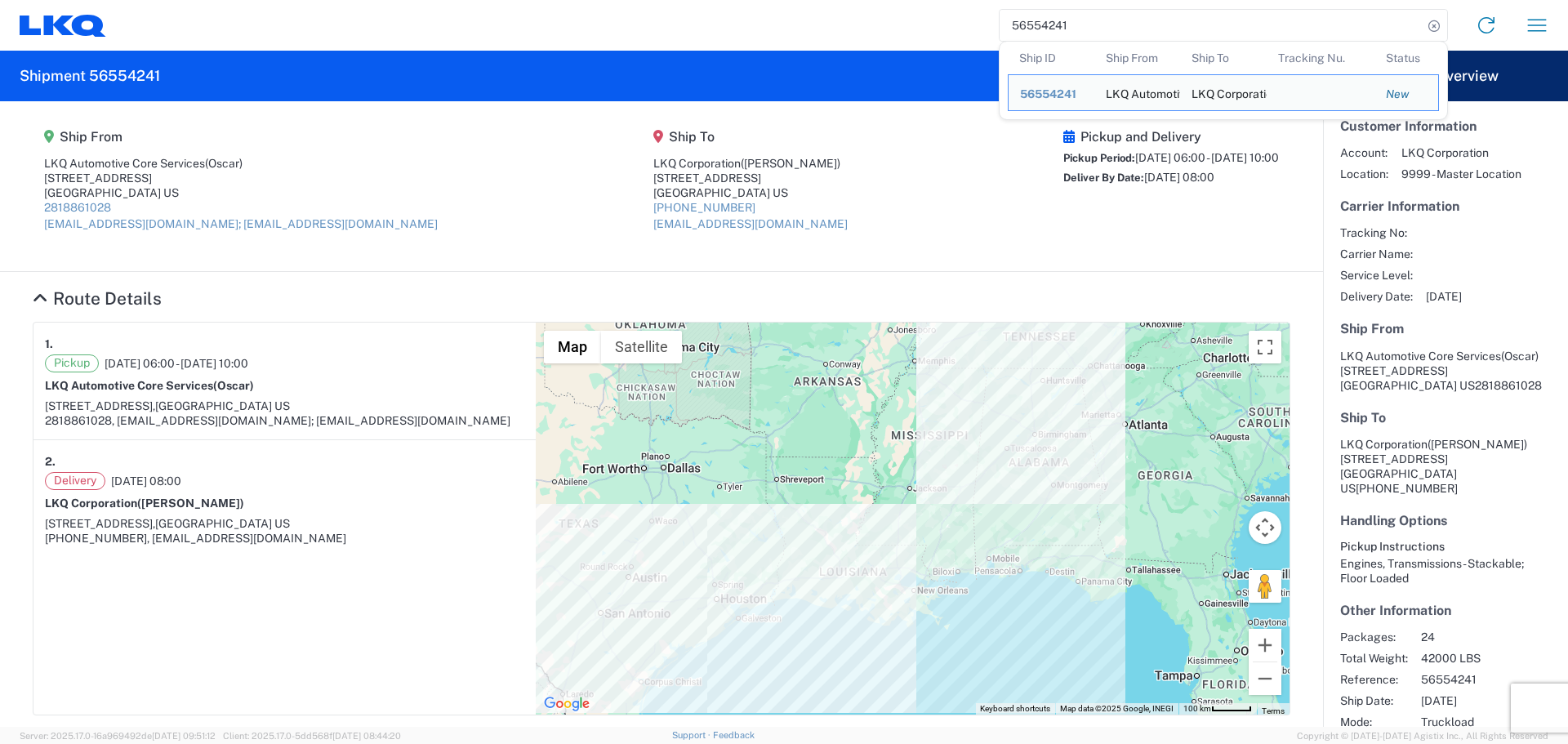
click at [1051, 22] on input "56554241" at bounding box center [1211, 25] width 423 height 31
paste input "26037"
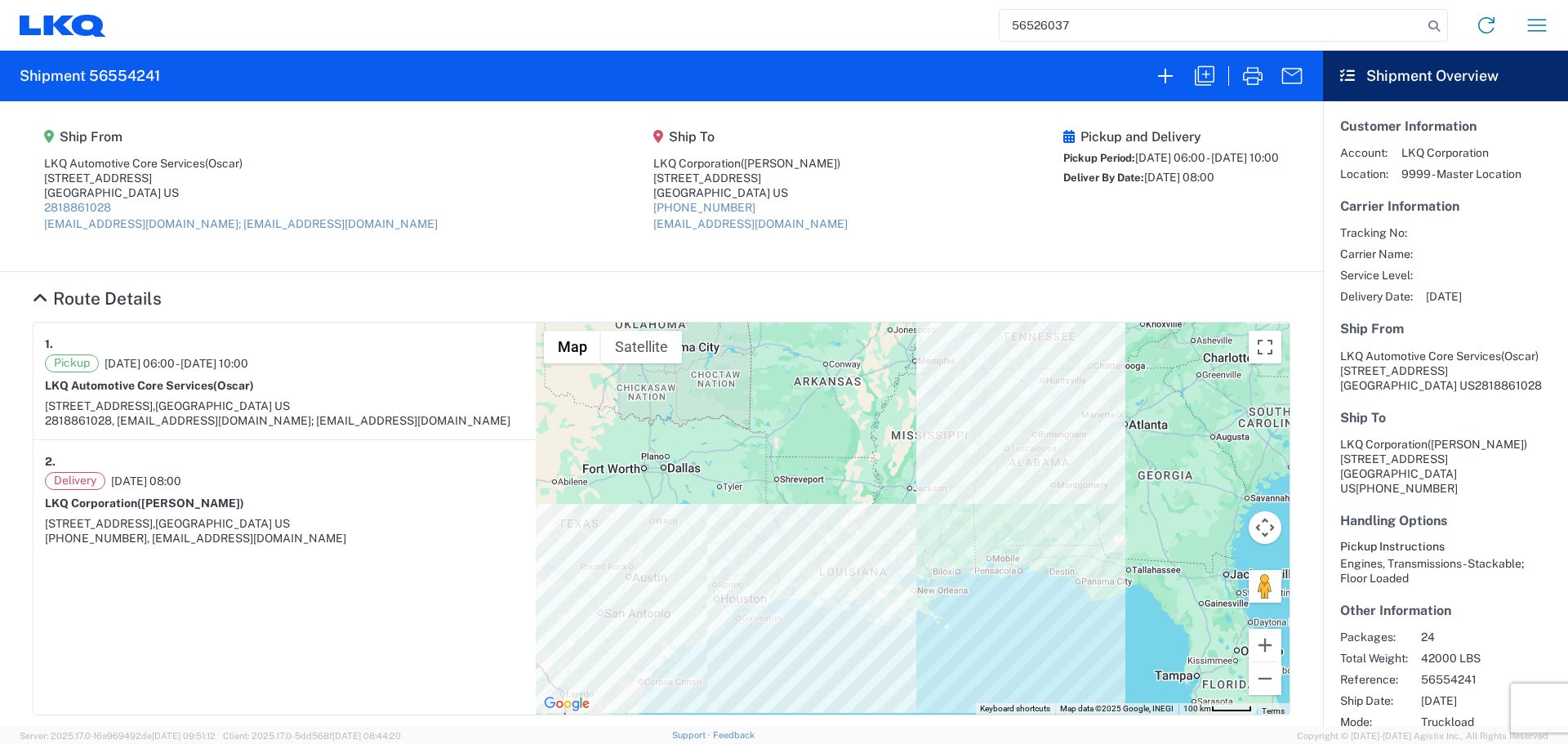
type input "56526037"
click at [1244, 65] on icon "button" at bounding box center [1253, 76] width 26 height 26
